Goal: Find specific page/section: Find specific page/section

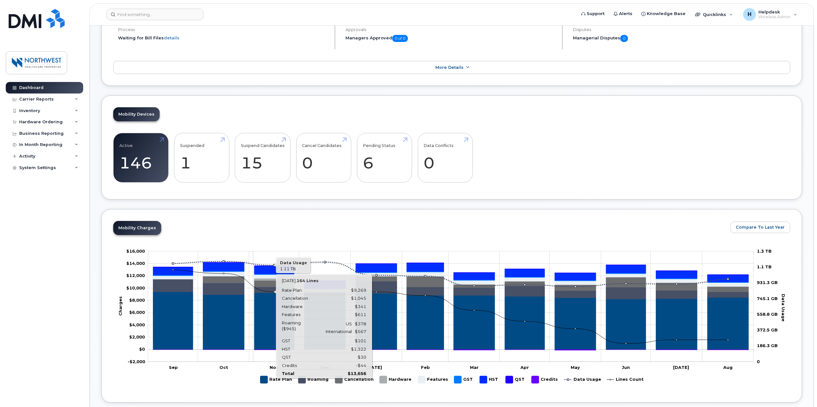
scroll to position [160, 0]
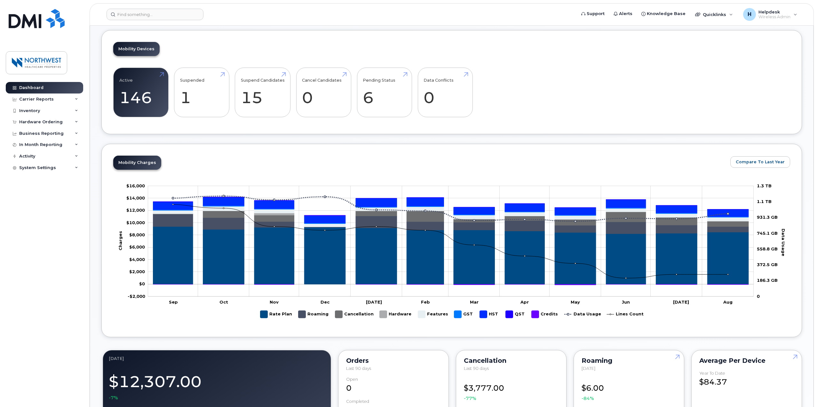
click at [24, 324] on div "Dashboard Carrier Reports Monthly Billing Data Daily Data Pooling Data Behavior…" at bounding box center [45, 239] width 79 height 315
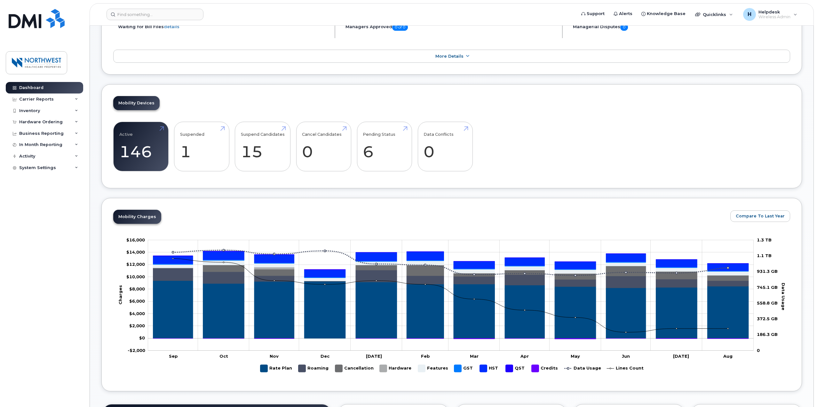
scroll to position [96, 0]
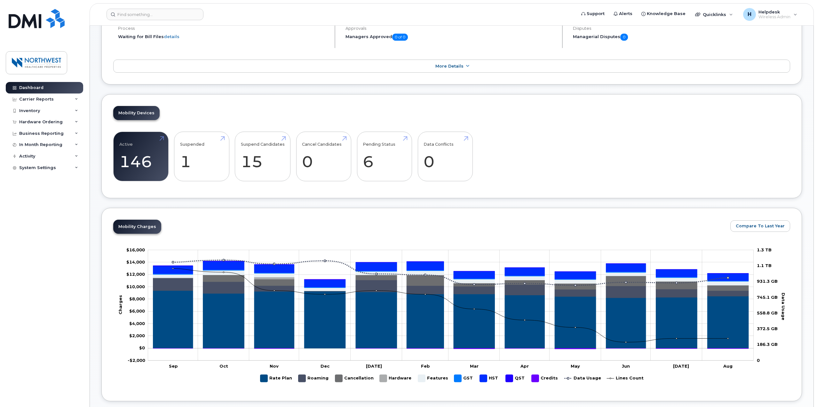
click at [168, 21] on header "Support Alerts Knowledge Base Quicklinks Suspend / Cancel Device Change SIM Car…" at bounding box center [452, 14] width 724 height 22
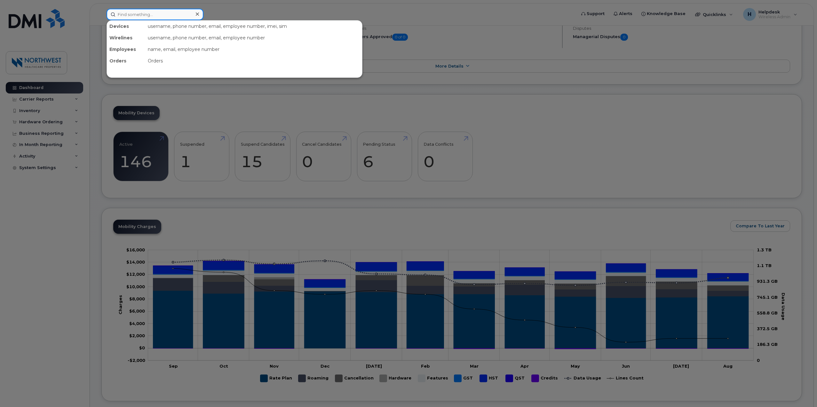
click at [172, 17] on input at bounding box center [155, 15] width 97 height 12
click at [138, 15] on input at bounding box center [155, 15] width 97 height 12
type input "[DEMOGRAPHIC_DATA]"
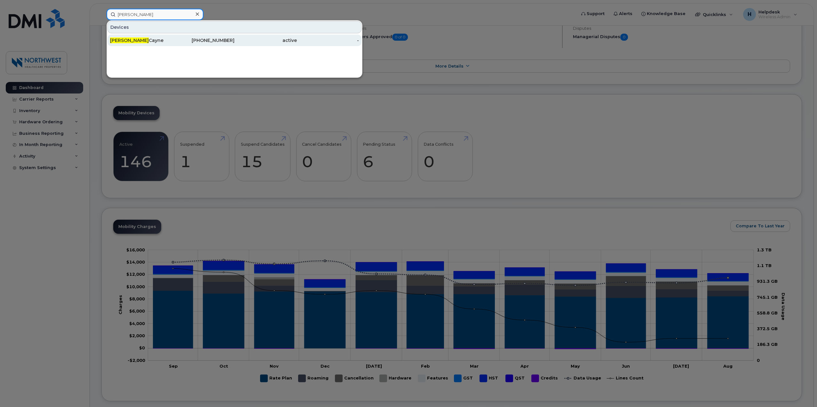
type input "[PERSON_NAME]"
click at [146, 37] on div "[PERSON_NAME]" at bounding box center [141, 40] width 62 height 6
